Goal: Check status: Check status

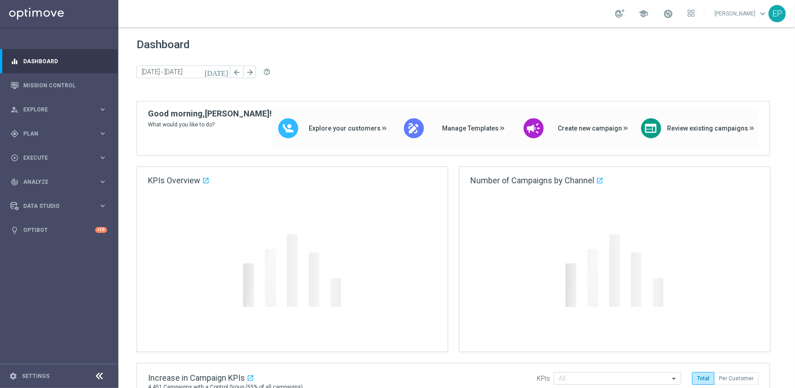
click at [92, 374] on div at bounding box center [99, 377] width 17 height 14
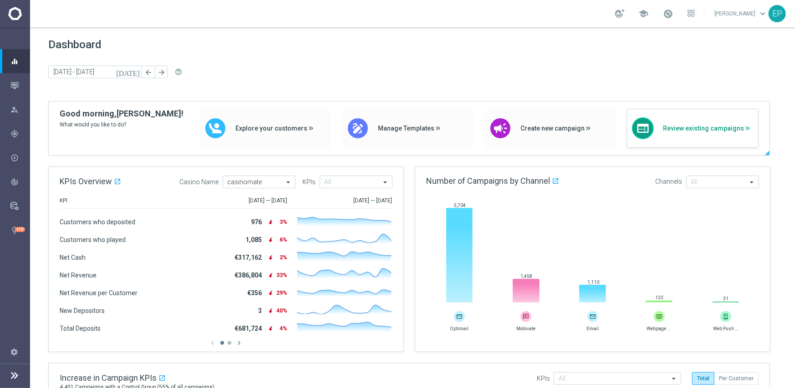
click at [706, 127] on span "Review existing campaigns" at bounding box center [708, 129] width 91 height 8
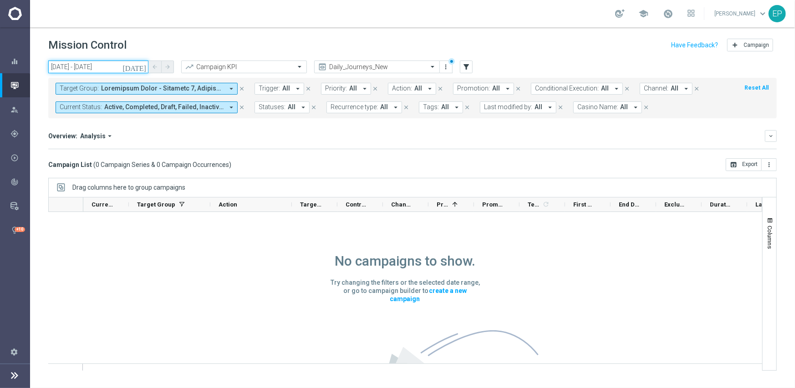
click at [77, 66] on input "[DATE] - [DATE]" at bounding box center [98, 67] width 100 height 13
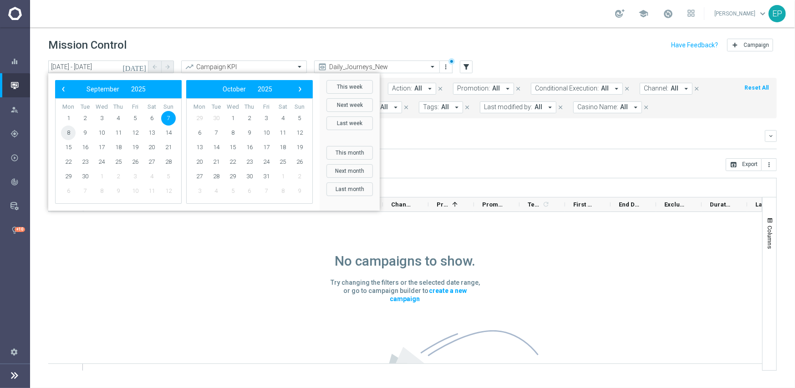
click at [69, 130] on span "8" at bounding box center [68, 133] width 15 height 15
click at [69, 132] on span "8" at bounding box center [68, 133] width 15 height 15
type input "[DATE] - [DATE]"
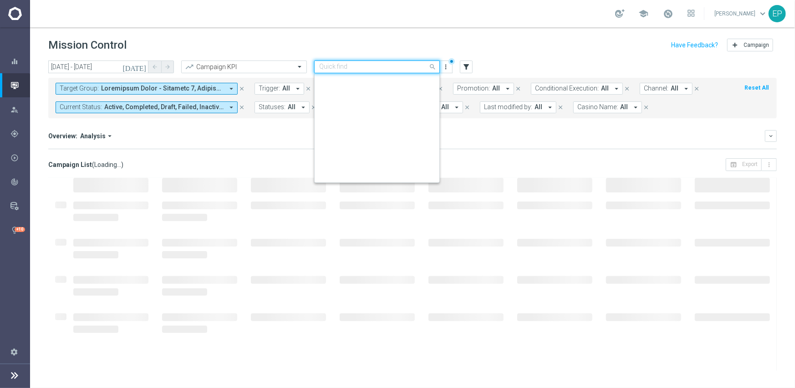
click at [391, 61] on div "Quick find Daily_Journeys_New" at bounding box center [377, 67] width 126 height 13
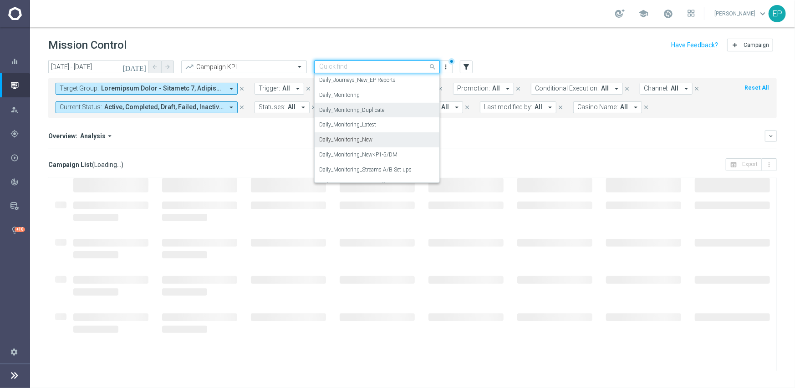
scroll to position [315, 0]
click at [403, 142] on div "Daily_Monitoring_New<P1-5/DM" at bounding box center [377, 139] width 116 height 15
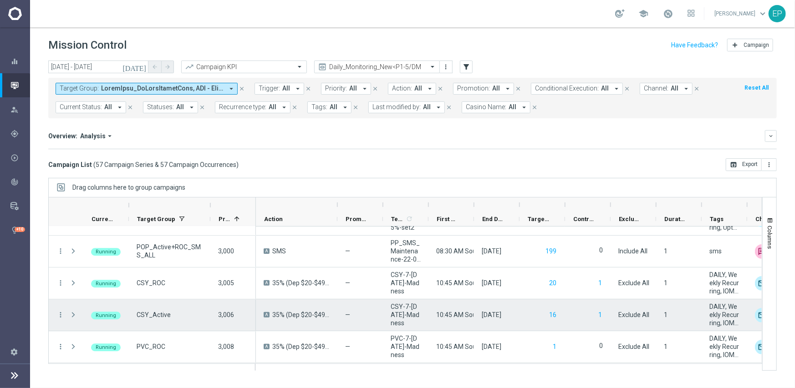
scroll to position [1679, 0]
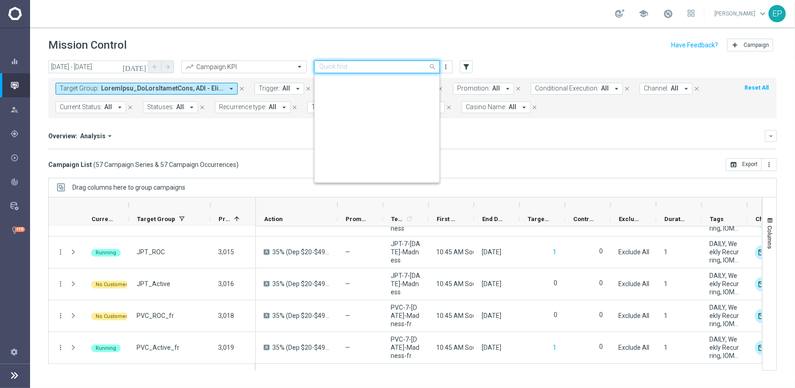
click at [380, 69] on input "text" at bounding box center [367, 67] width 97 height 8
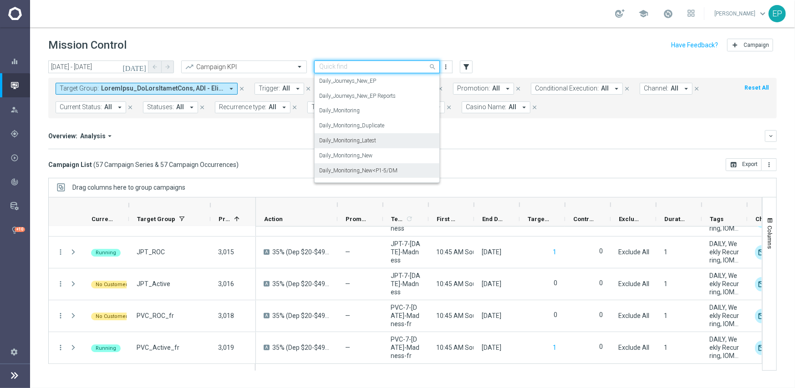
scroll to position [239, 0]
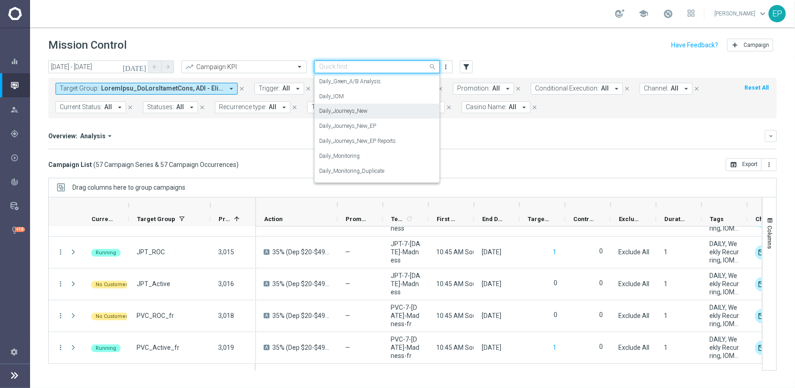
click at [391, 116] on div "Daily_Journeys_New" at bounding box center [377, 111] width 116 height 15
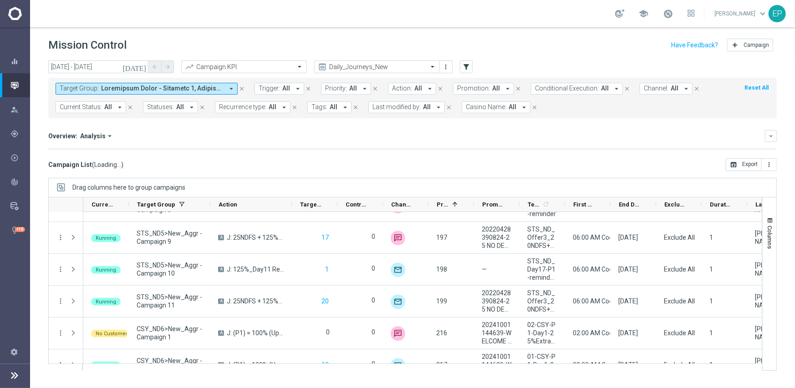
scroll to position [1661, 0]
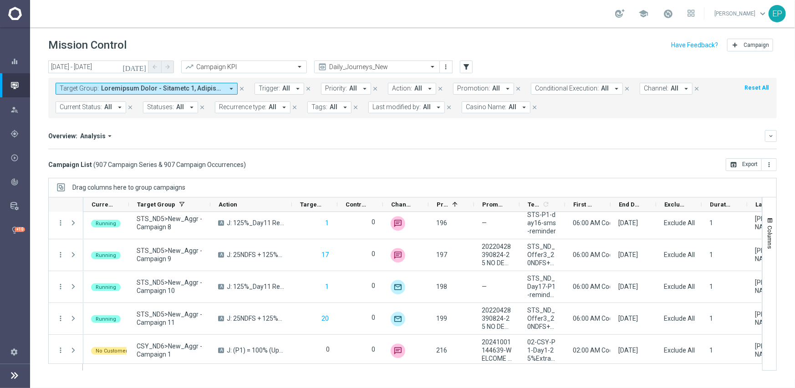
click at [98, 109] on span "Current Status:" at bounding box center [81, 107] width 42 height 8
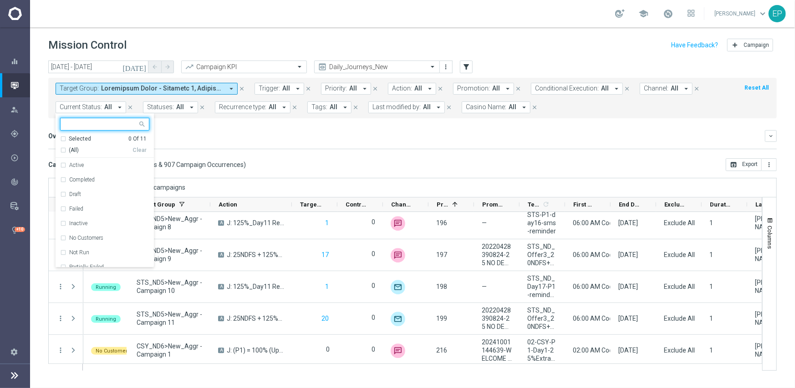
click at [72, 147] on span "(All)" at bounding box center [74, 151] width 10 height 8
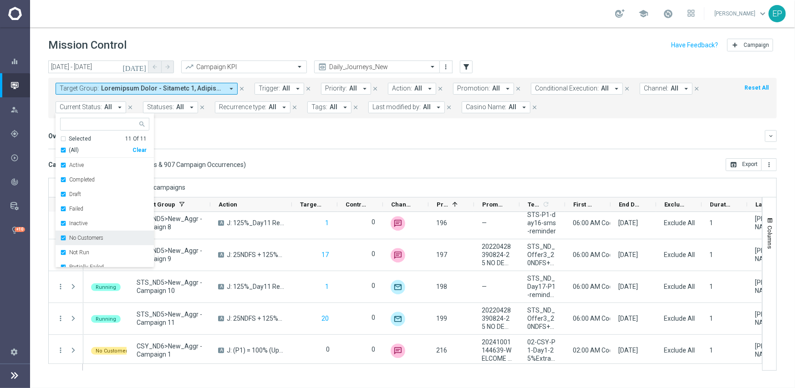
click at [97, 239] on label "No Customers" at bounding box center [86, 237] width 34 height 5
click at [81, 248] on label "Running" at bounding box center [79, 250] width 21 height 5
click at [277, 180] on div "Drag columns here to group campaigns" at bounding box center [412, 187] width 728 height 19
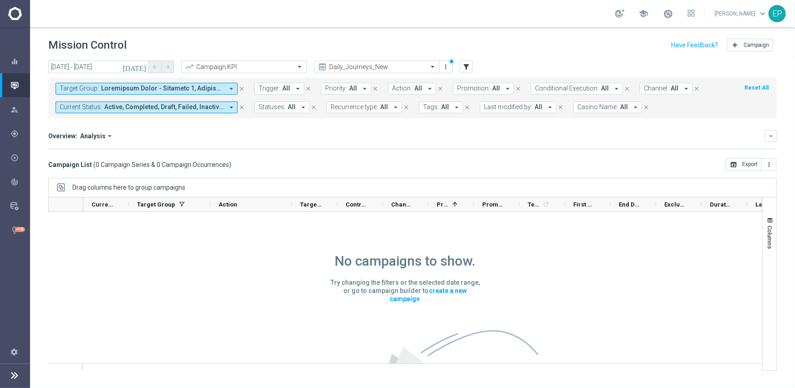
scroll to position [0, 0]
